Goal: Task Accomplishment & Management: Use online tool/utility

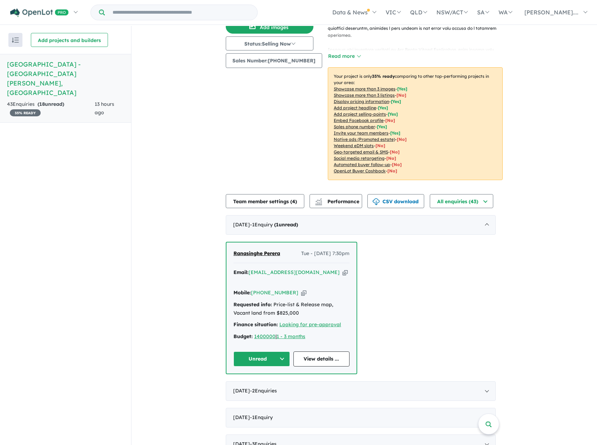
scroll to position [140, 0]
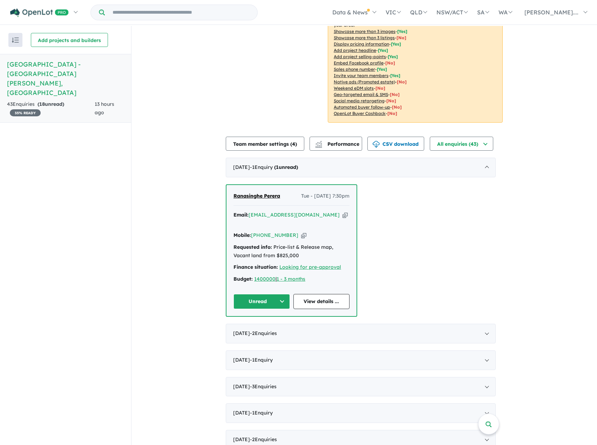
click at [284, 294] on button "Unread" at bounding box center [261, 301] width 56 height 15
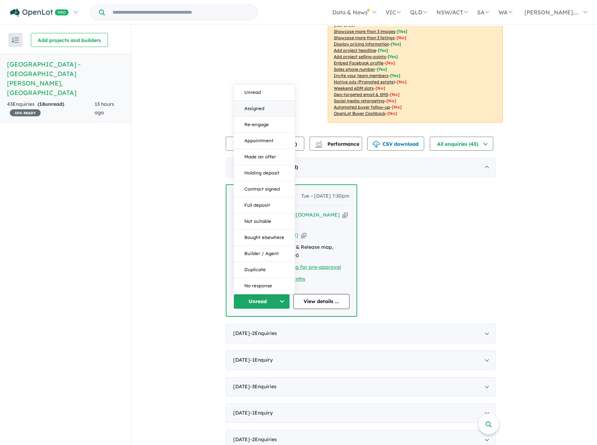
click at [262, 101] on button "Assigned" at bounding box center [264, 109] width 61 height 16
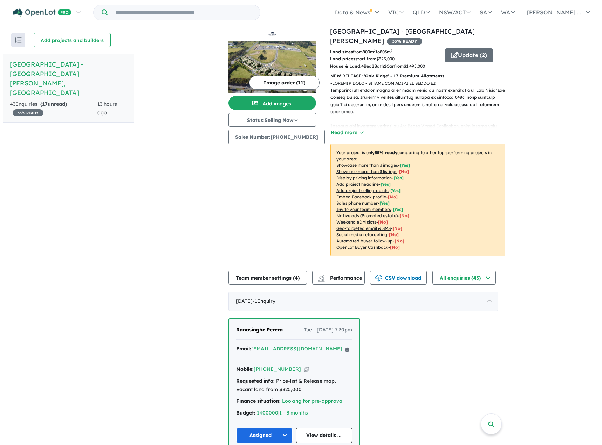
scroll to position [0, 0]
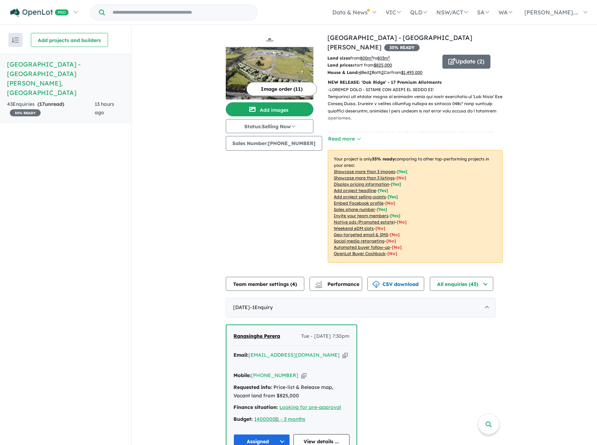
click at [288, 87] on button "Image order ( 11 )" at bounding box center [281, 89] width 70 height 14
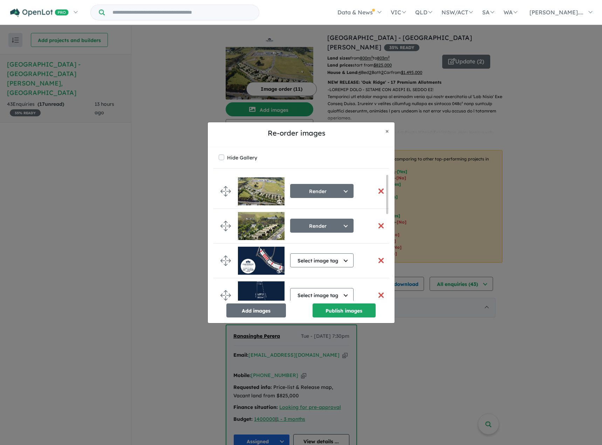
click at [378, 191] on button "button" at bounding box center [381, 191] width 15 height 15
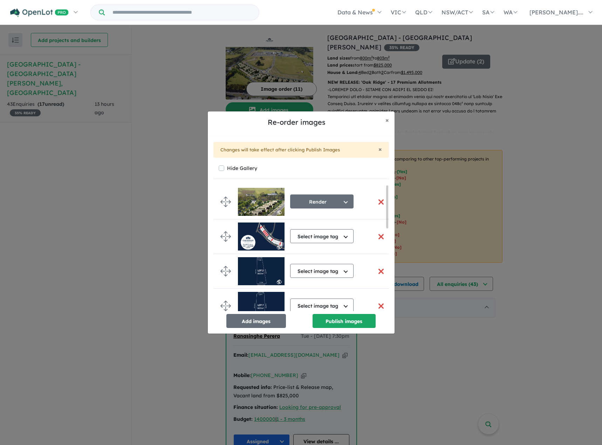
click at [379, 203] on button "button" at bounding box center [381, 201] width 15 height 15
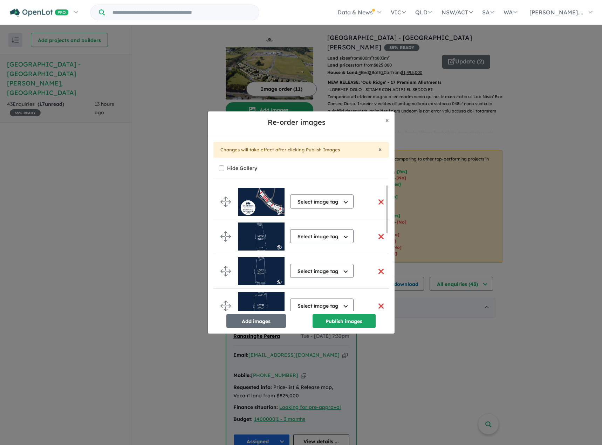
click at [380, 200] on button "button" at bounding box center [381, 201] width 15 height 15
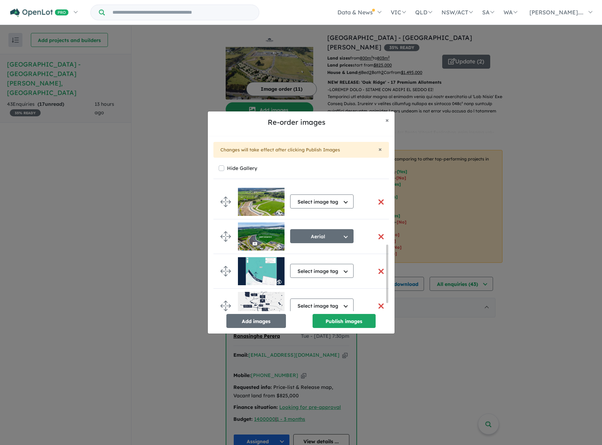
scroll to position [148, 0]
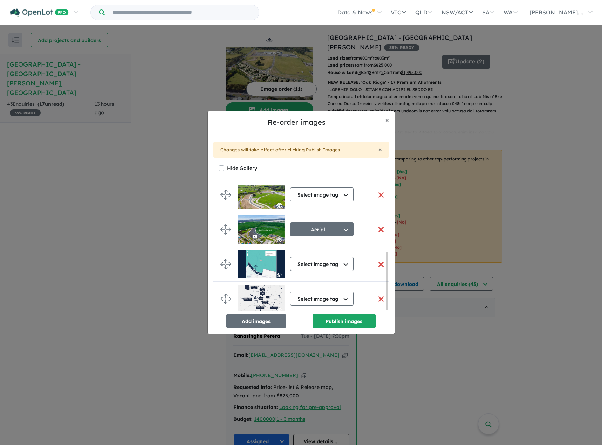
drag, startPoint x: 387, startPoint y: 228, endPoint x: 382, endPoint y: 290, distance: 62.2
click at [382, 290] on div "Select image tag Select image tag Aerial Location Map Masterplan Lifestyle Amen…" at bounding box center [301, 248] width 176 height 126
click at [334, 321] on button "Publish images" at bounding box center [343, 321] width 63 height 14
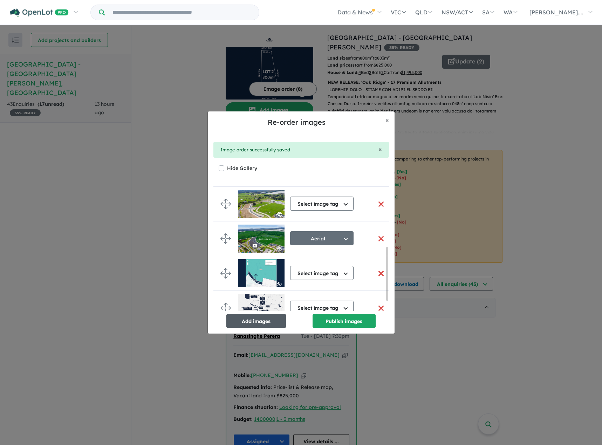
click at [269, 318] on button "Add images" at bounding box center [256, 321] width 60 height 14
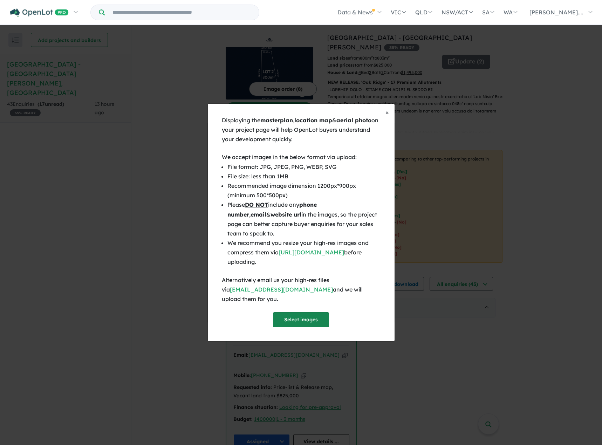
click at [312, 315] on button "Select images" at bounding box center [301, 319] width 56 height 15
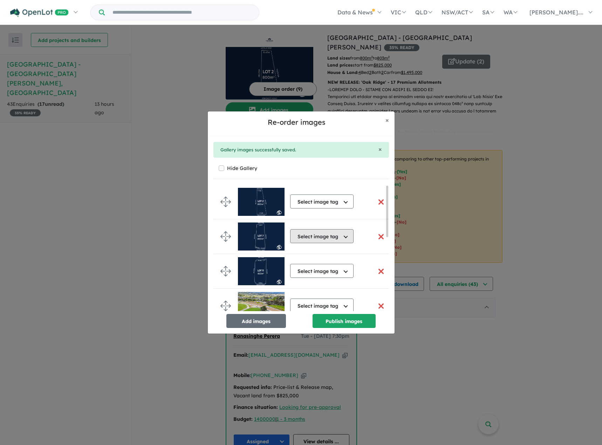
scroll to position [183, 0]
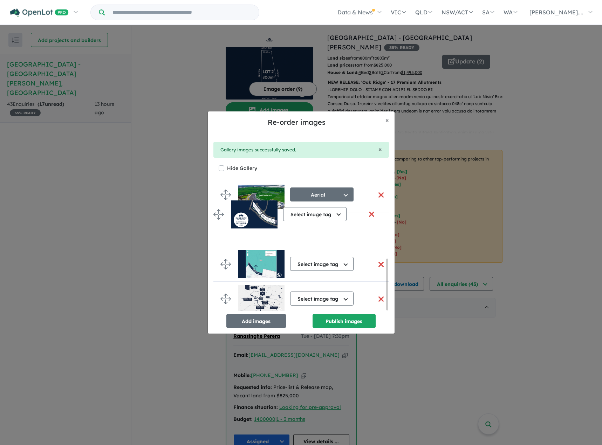
drag, startPoint x: 226, startPoint y: 295, endPoint x: 219, endPoint y: 213, distance: 82.6
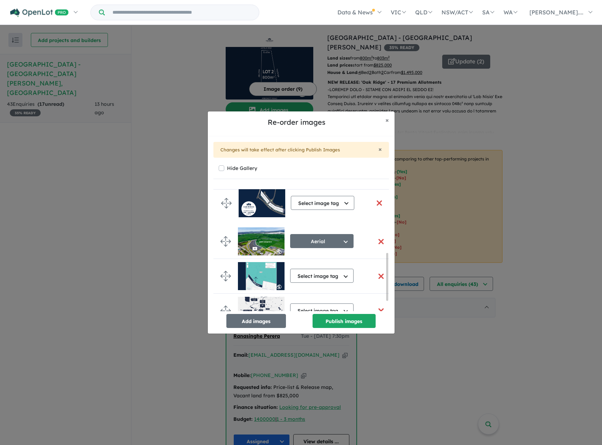
drag, startPoint x: 225, startPoint y: 240, endPoint x: 226, endPoint y: 202, distance: 38.5
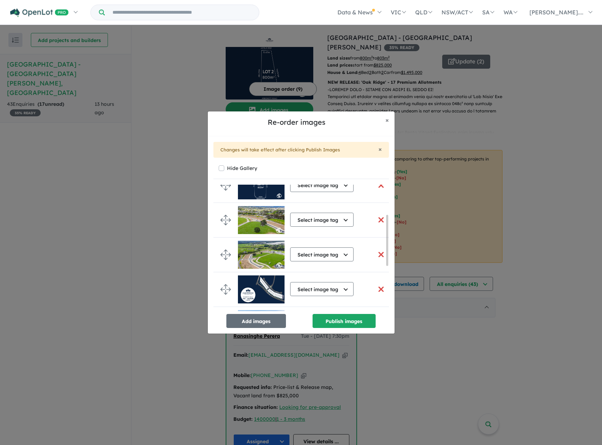
scroll to position [75, 0]
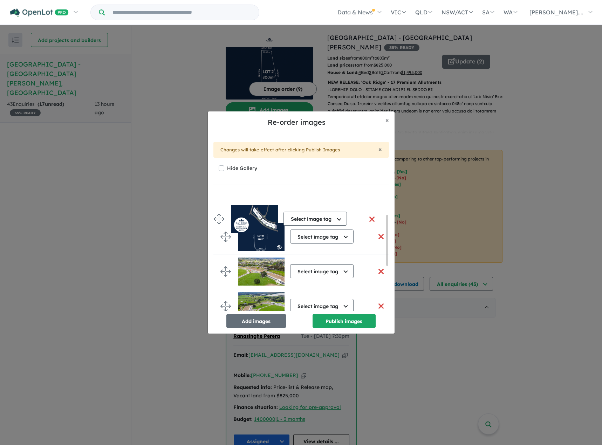
drag, startPoint x: 225, startPoint y: 307, endPoint x: 218, endPoint y: 220, distance: 87.5
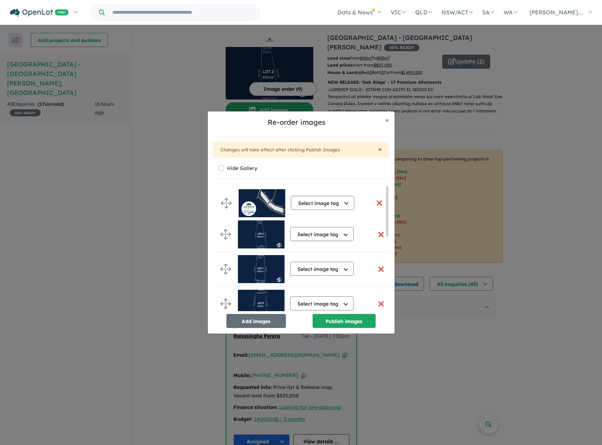
scroll to position [0, 0]
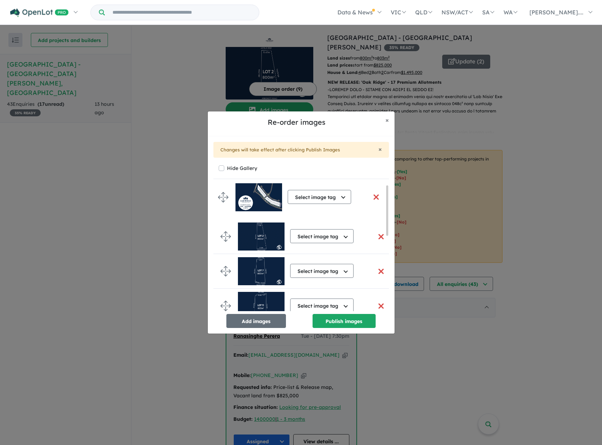
drag, startPoint x: 224, startPoint y: 270, endPoint x: 222, endPoint y: 198, distance: 72.6
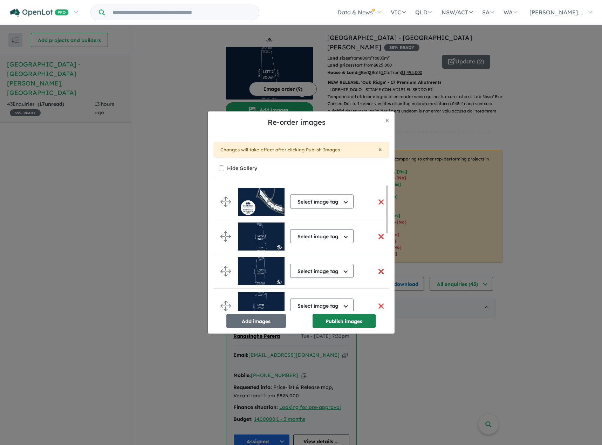
click at [338, 320] on button "Publish images" at bounding box center [343, 321] width 63 height 14
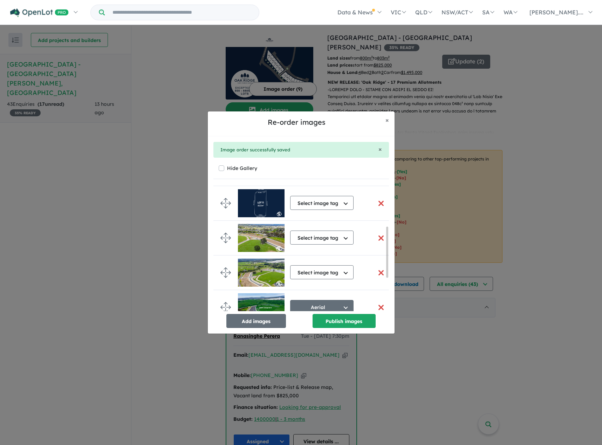
scroll to position [105, 0]
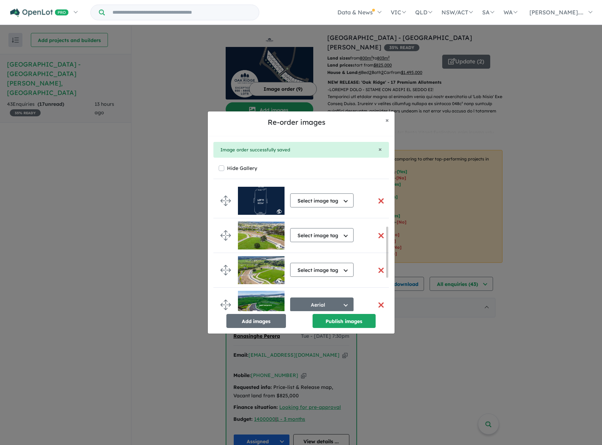
click at [378, 201] on button "button" at bounding box center [381, 200] width 15 height 15
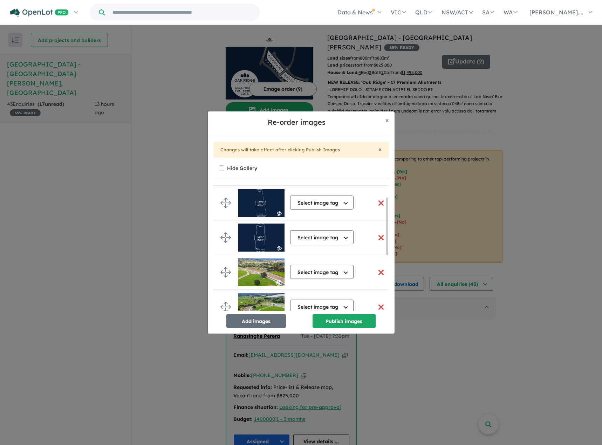
scroll to position [0, 0]
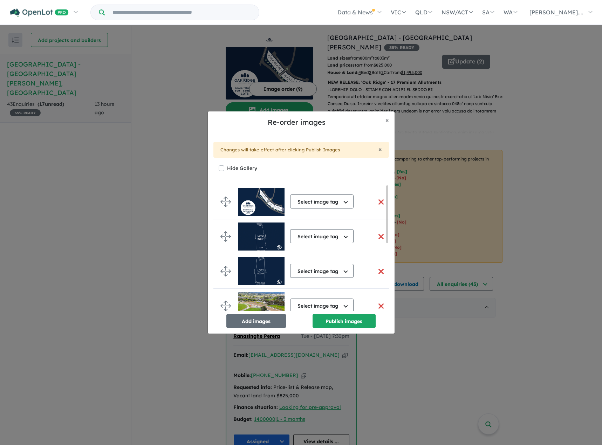
click at [379, 235] on button "button" at bounding box center [381, 236] width 15 height 15
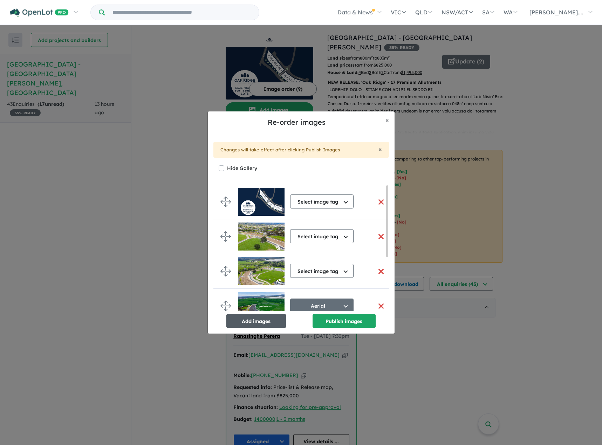
click at [266, 321] on button "Add images" at bounding box center [256, 321] width 60 height 14
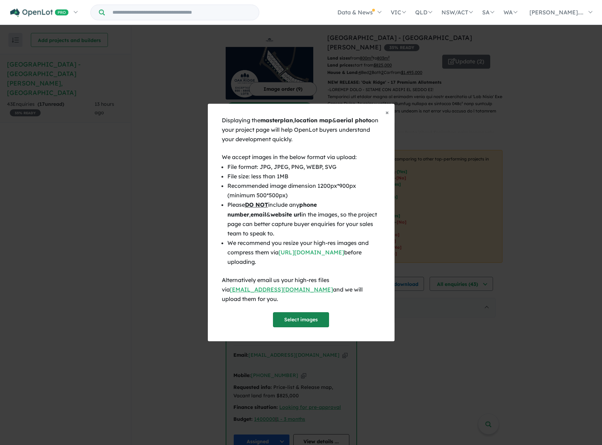
click at [298, 318] on button "Select images" at bounding box center [301, 319] width 56 height 15
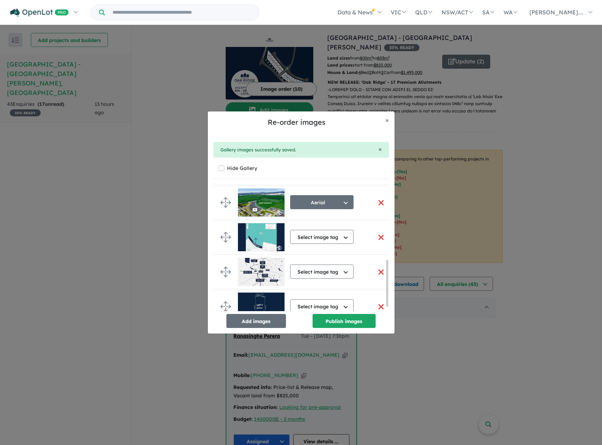
scroll to position [218, 0]
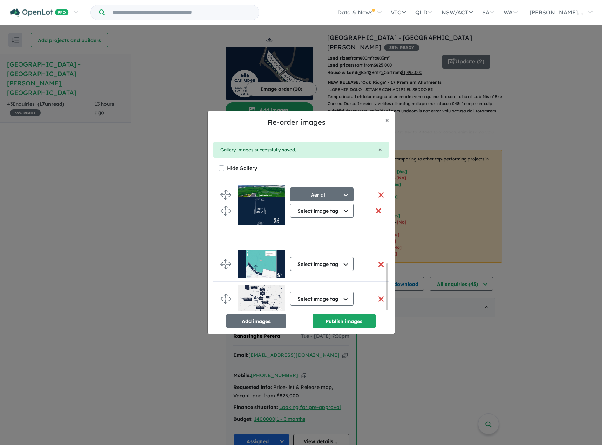
drag, startPoint x: 226, startPoint y: 297, endPoint x: 226, endPoint y: 211, distance: 86.2
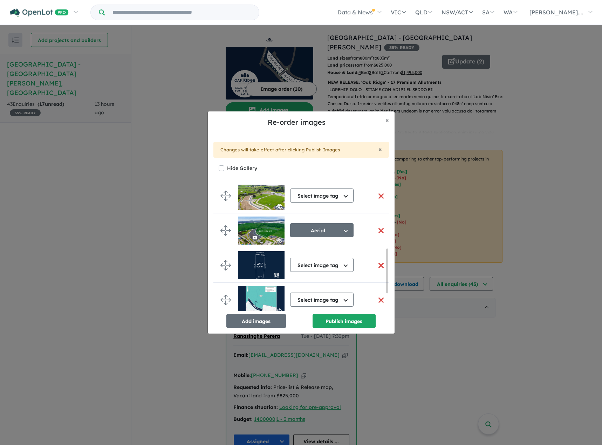
scroll to position [183, 0]
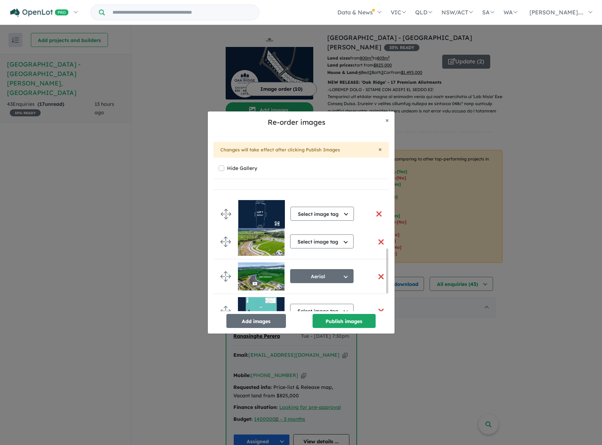
drag, startPoint x: 225, startPoint y: 274, endPoint x: 225, endPoint y: 210, distance: 64.5
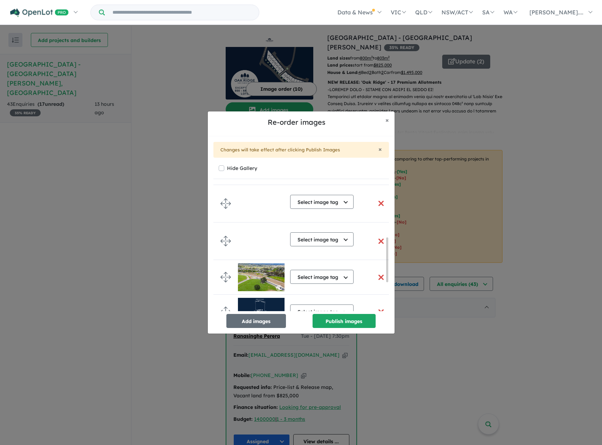
scroll to position [75, 0]
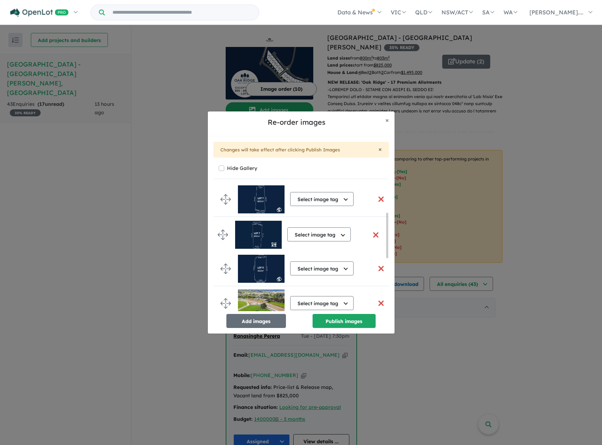
drag, startPoint x: 225, startPoint y: 304, endPoint x: 222, endPoint y: 232, distance: 71.9
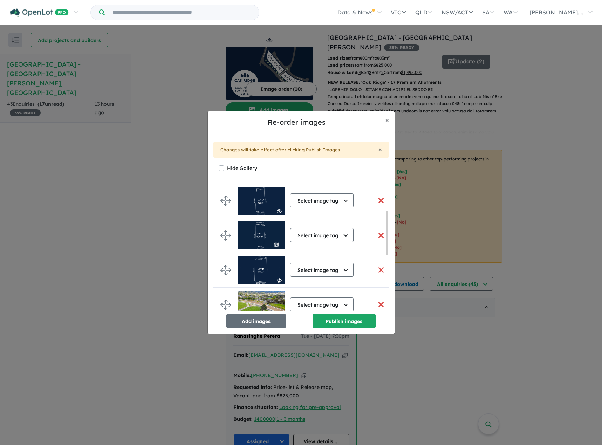
scroll to position [40, 0]
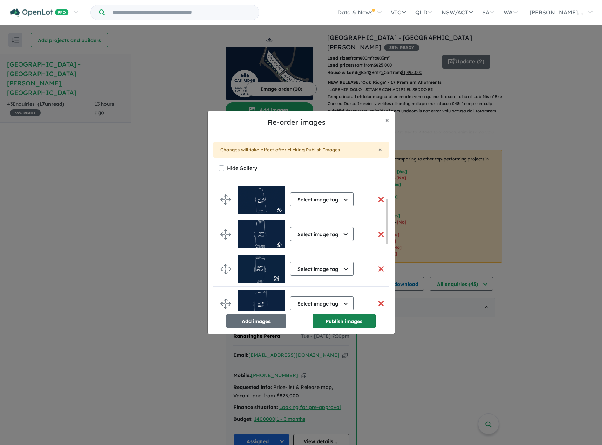
click at [338, 322] on button "Publish images" at bounding box center [343, 321] width 63 height 14
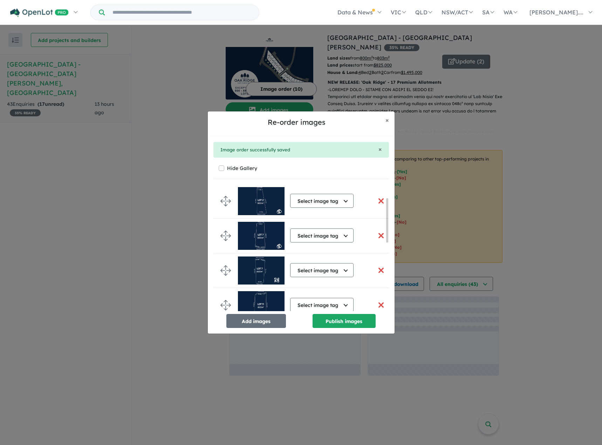
scroll to position [37, 0]
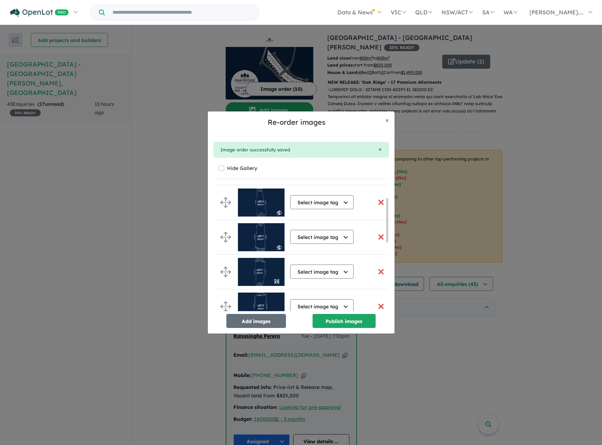
click at [377, 201] on button "button" at bounding box center [381, 202] width 15 height 15
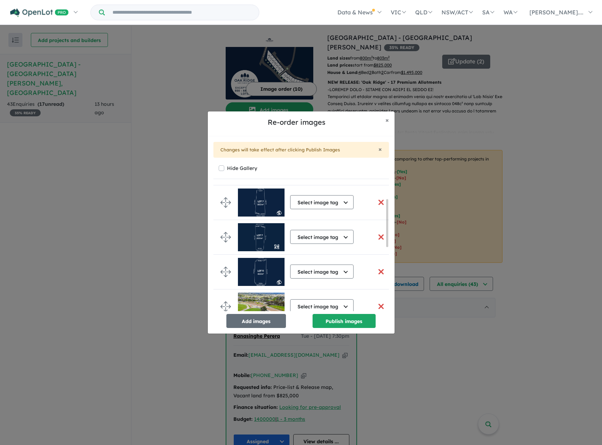
click at [377, 201] on button "button" at bounding box center [381, 202] width 15 height 15
click at [378, 234] on button "button" at bounding box center [381, 236] width 15 height 15
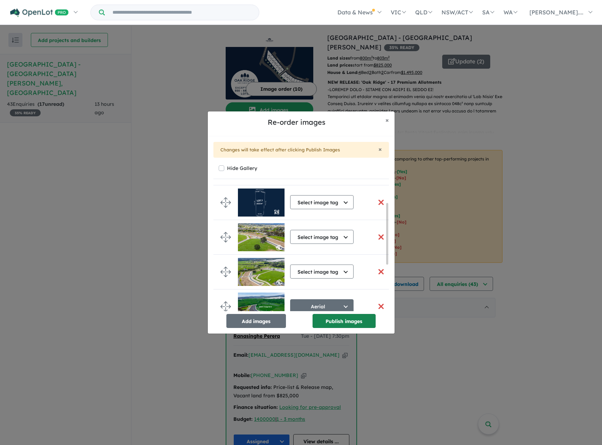
click at [360, 321] on button "Publish images" at bounding box center [343, 321] width 63 height 14
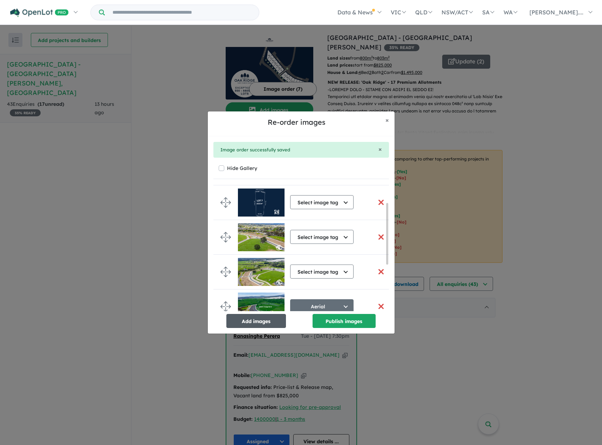
click at [244, 321] on button "Add images" at bounding box center [256, 321] width 60 height 14
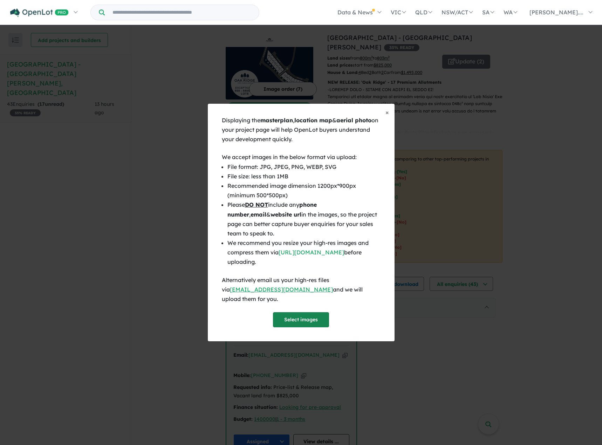
click at [302, 318] on button "Select images" at bounding box center [301, 319] width 56 height 15
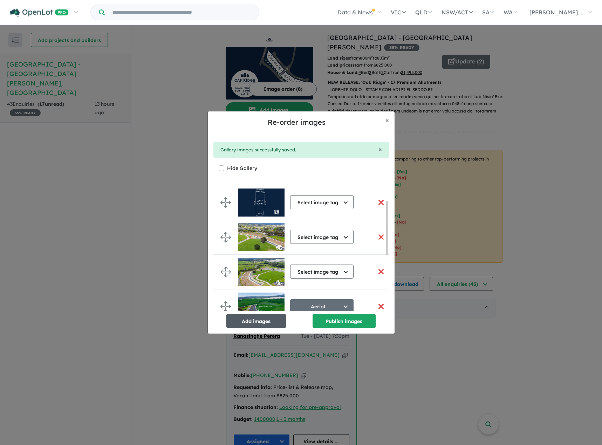
click at [276, 321] on button "Add images" at bounding box center [256, 321] width 60 height 14
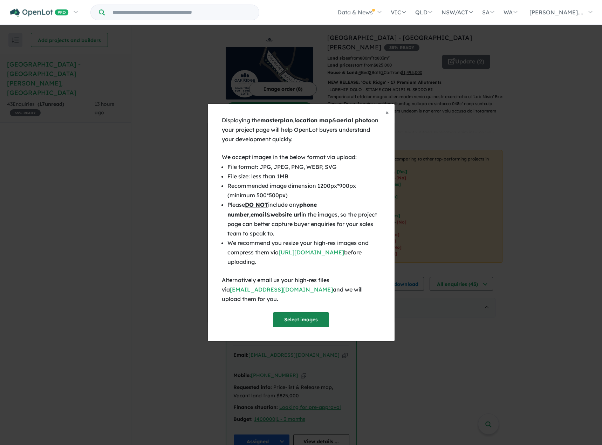
click at [313, 312] on button "Select images" at bounding box center [301, 319] width 56 height 15
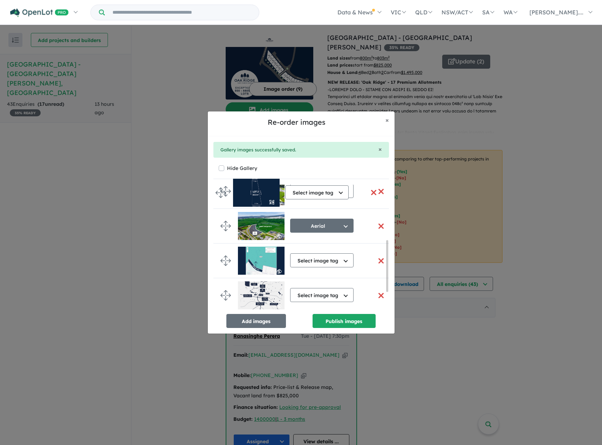
scroll to position [110, 0]
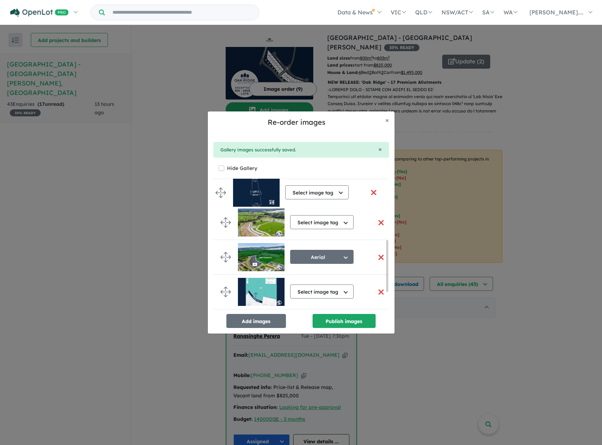
drag, startPoint x: 226, startPoint y: 263, endPoint x: 221, endPoint y: 193, distance: 69.5
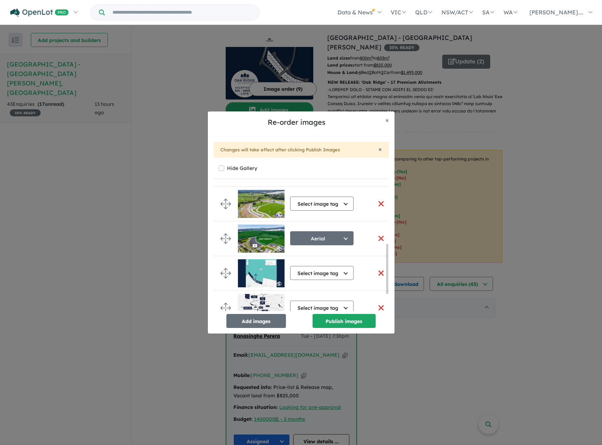
scroll to position [192, 0]
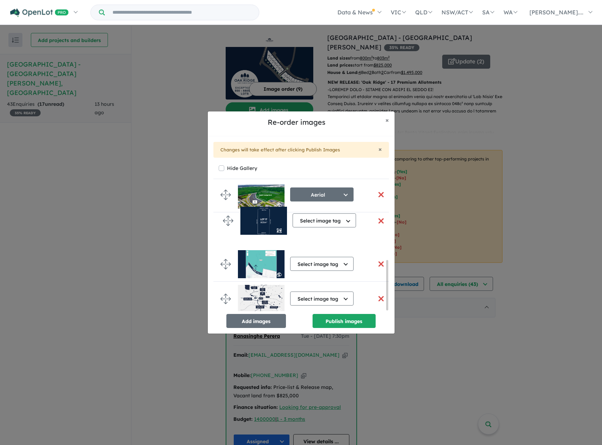
drag, startPoint x: 224, startPoint y: 296, endPoint x: 222, endPoint y: 219, distance: 76.7
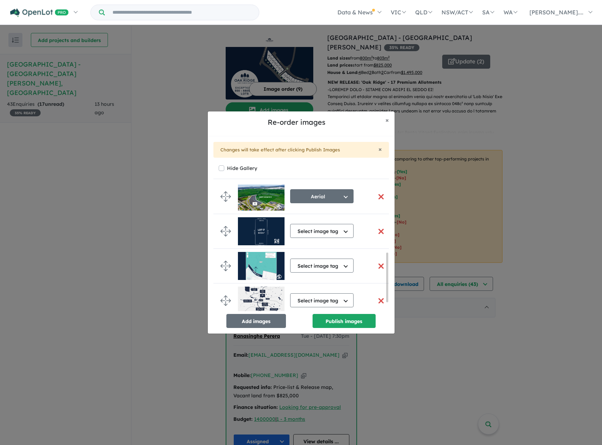
scroll to position [117, 0]
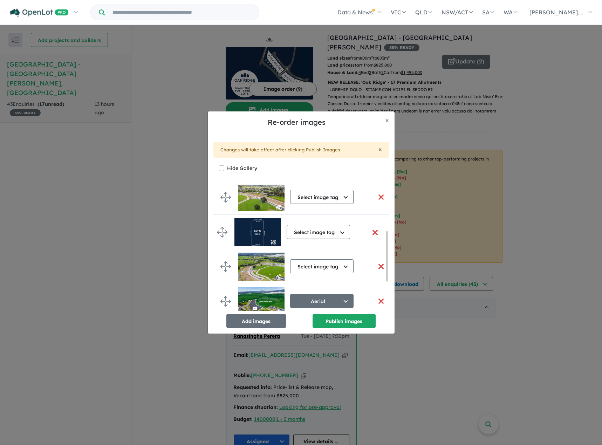
drag, startPoint x: 227, startPoint y: 298, endPoint x: 224, endPoint y: 228, distance: 69.8
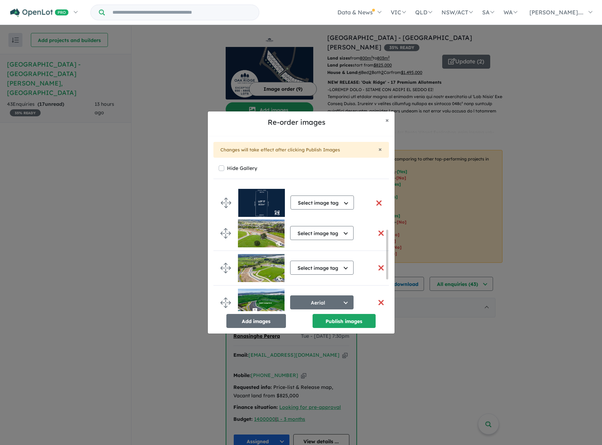
drag, startPoint x: 225, startPoint y: 231, endPoint x: 225, endPoint y: 201, distance: 30.5
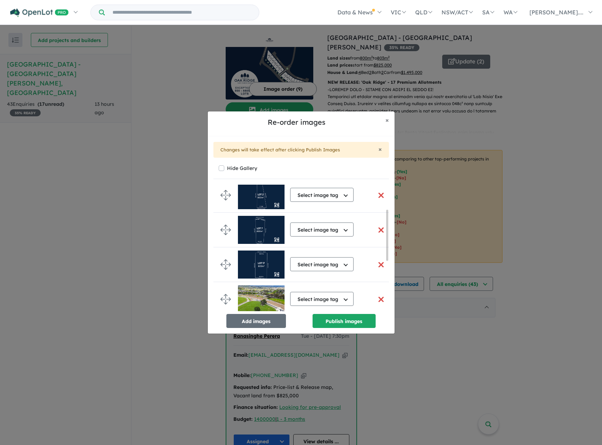
scroll to position [70, 0]
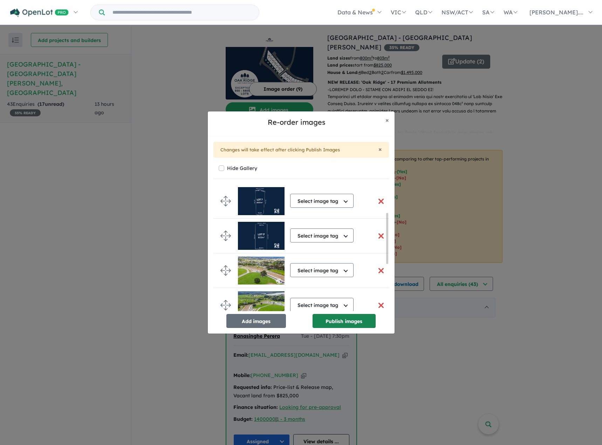
click at [332, 319] on button "Publish images" at bounding box center [343, 321] width 63 height 14
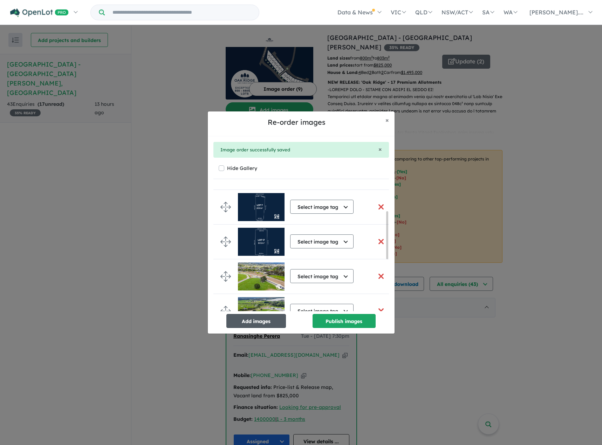
click at [273, 319] on button "Add images" at bounding box center [256, 321] width 60 height 14
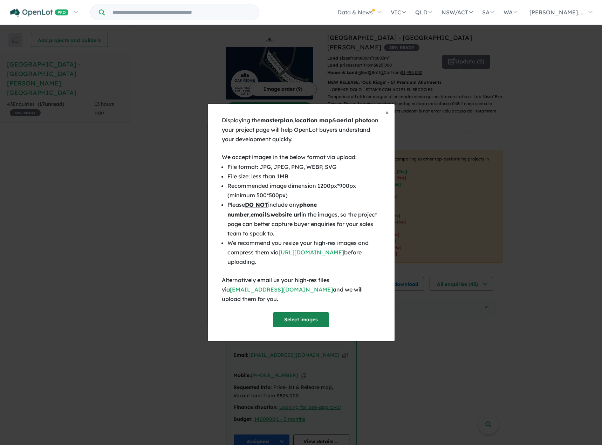
click at [309, 316] on button "Select images" at bounding box center [301, 319] width 56 height 15
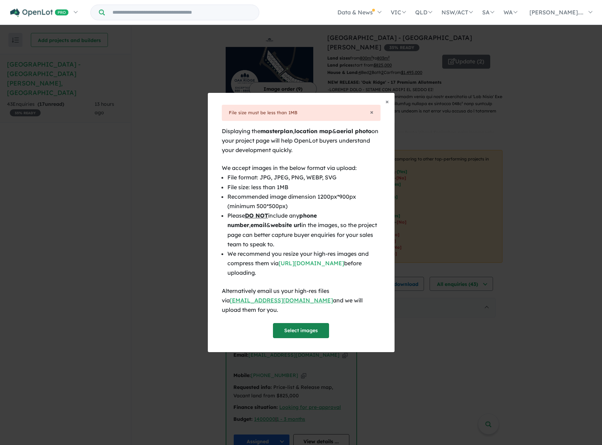
click at [303, 324] on button "Select images" at bounding box center [301, 330] width 56 height 15
click at [311, 328] on button "Select images" at bounding box center [301, 330] width 56 height 15
click at [388, 105] on span "×" at bounding box center [387, 101] width 4 height 8
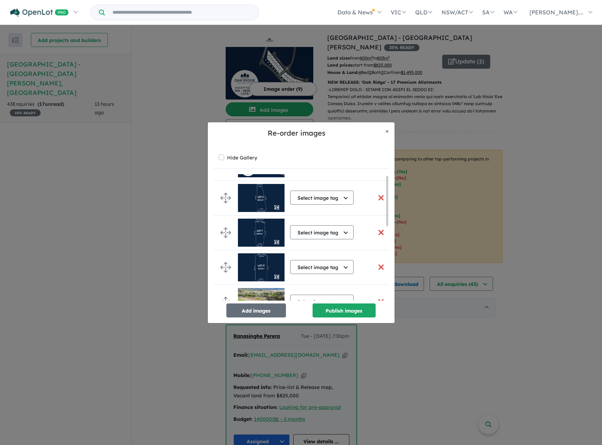
scroll to position [0, 0]
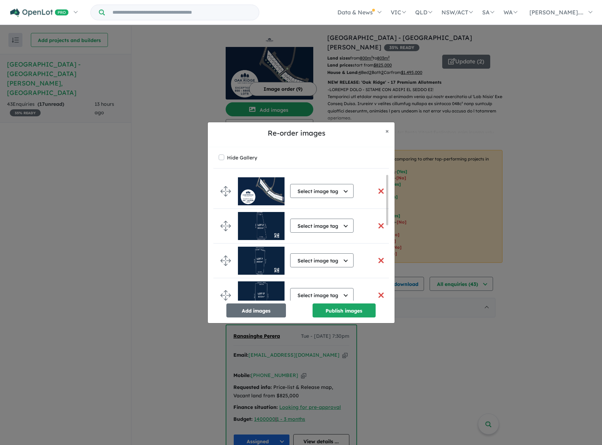
drag, startPoint x: 387, startPoint y: 238, endPoint x: 387, endPoint y: 198, distance: 40.3
click at [387, 198] on div at bounding box center [387, 200] width 2 height 50
click at [348, 309] on button "Publish images" at bounding box center [343, 310] width 63 height 14
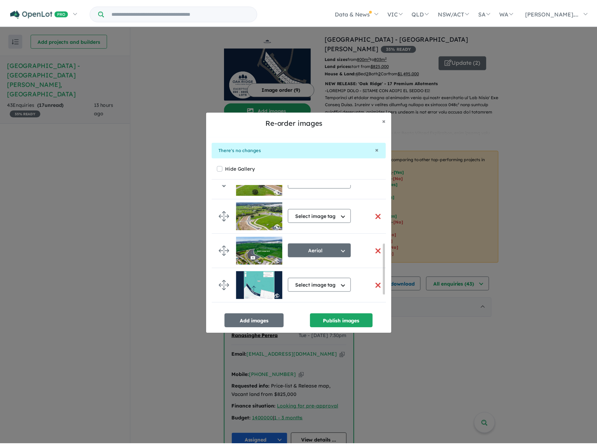
scroll to position [183, 0]
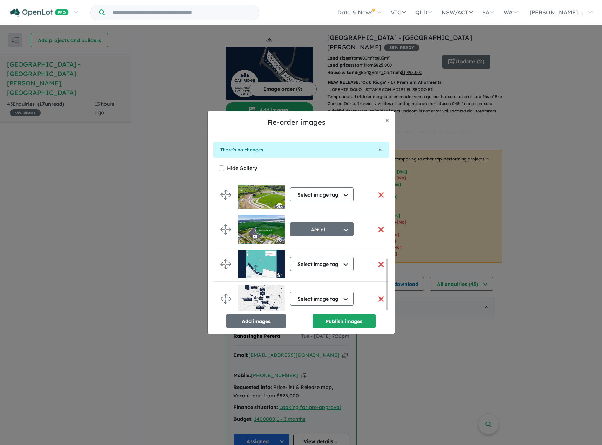
drag, startPoint x: 387, startPoint y: 218, endPoint x: 390, endPoint y: 303, distance: 85.5
click at [390, 303] on div "× There's no changes Hide Gallery Select image tag Select image tag Aerial Loca…" at bounding box center [301, 235] width 187 height 198
click at [459, 361] on div "Re-order images × Close × There's no changes Hide Gallery Select image tag Sele…" at bounding box center [301, 222] width 602 height 445
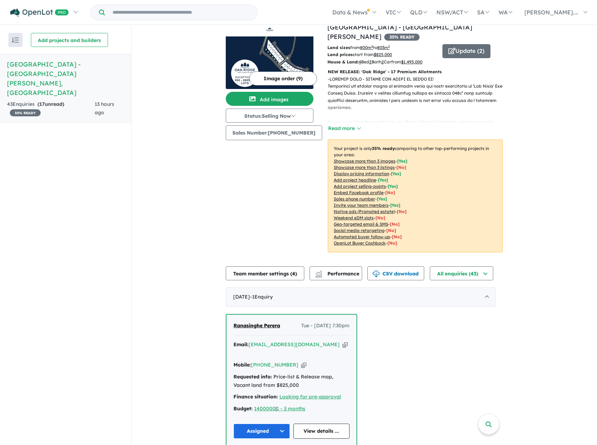
scroll to position [0, 0]
